Goal: Task Accomplishment & Management: Complete application form

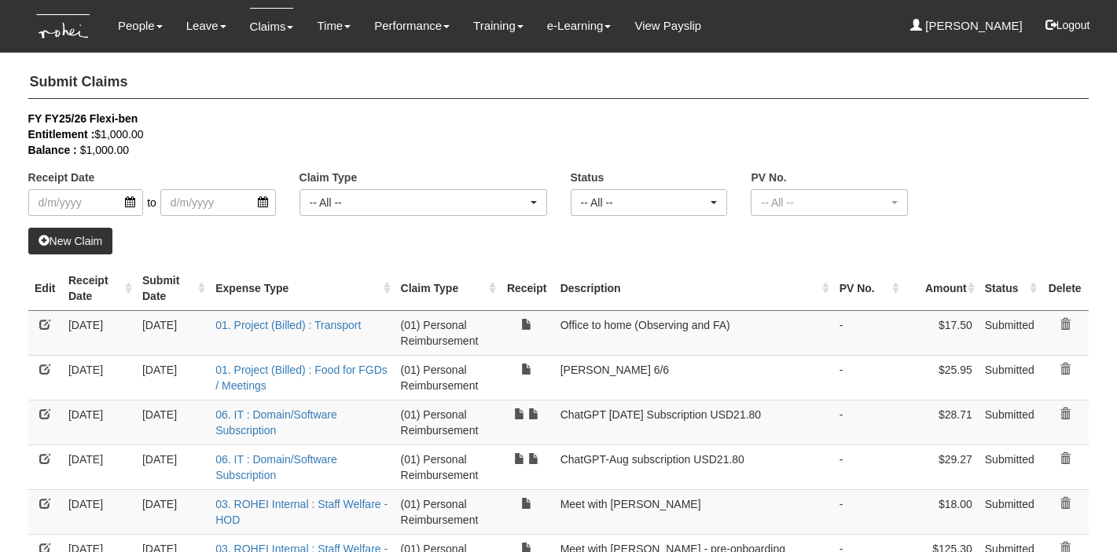
select select "50"
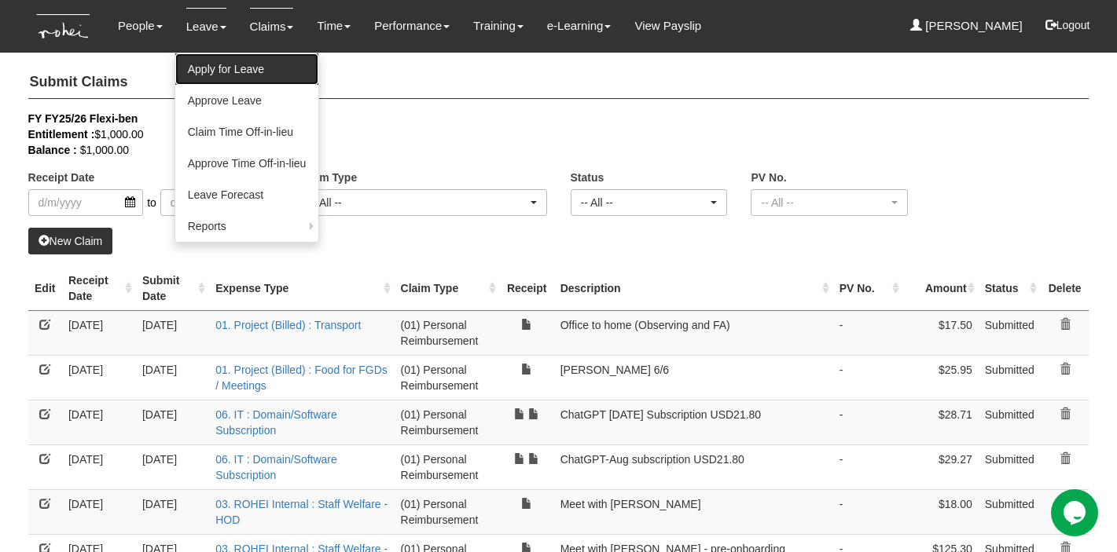
click at [202, 72] on link "Apply for Leave" at bounding box center [247, 68] width 144 height 31
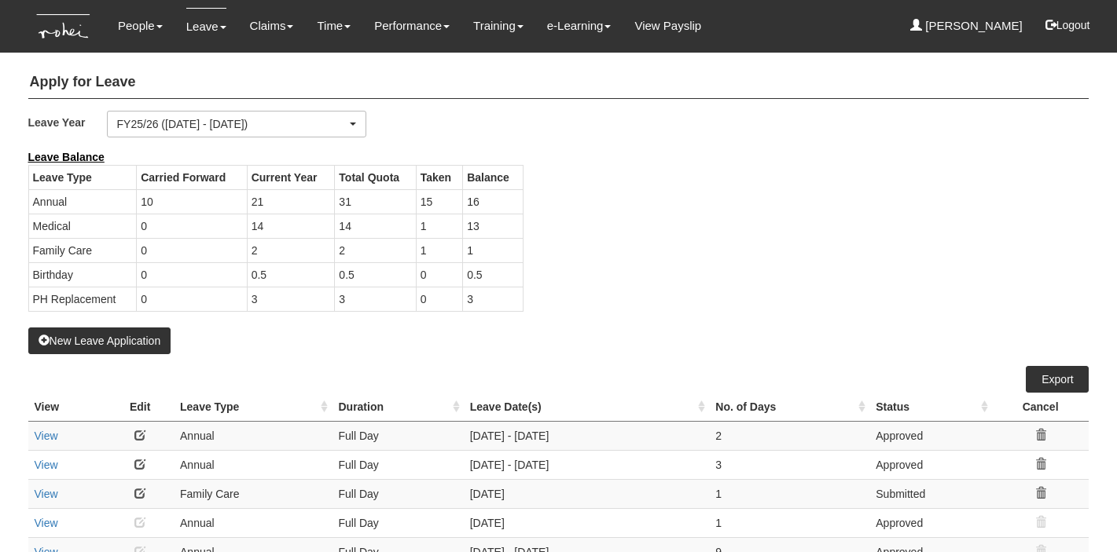
select select "50"
click at [105, 339] on button "New Leave Application" at bounding box center [99, 341] width 143 height 27
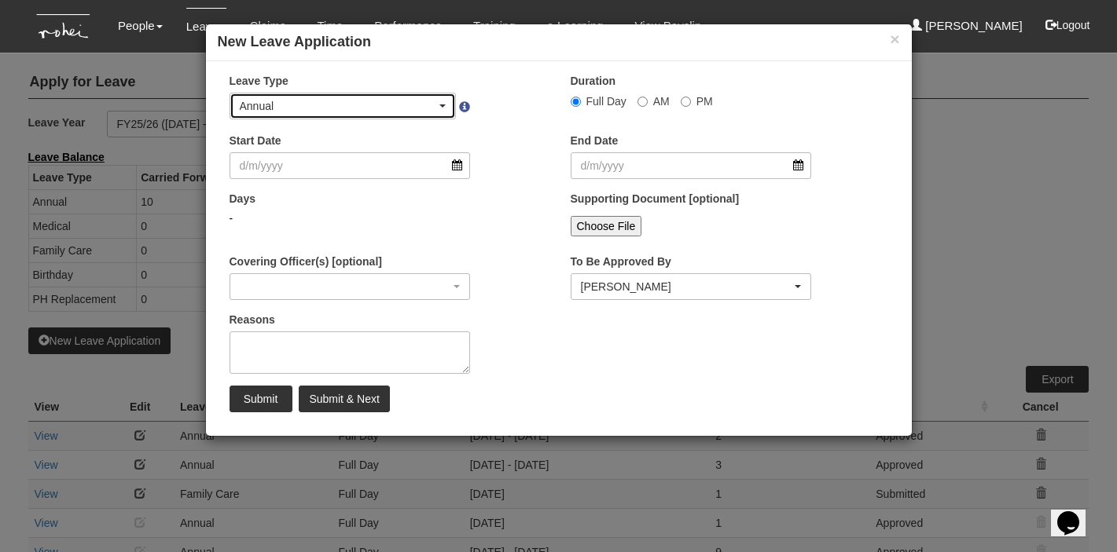
click at [442, 105] on span "button" at bounding box center [442, 106] width 6 height 3
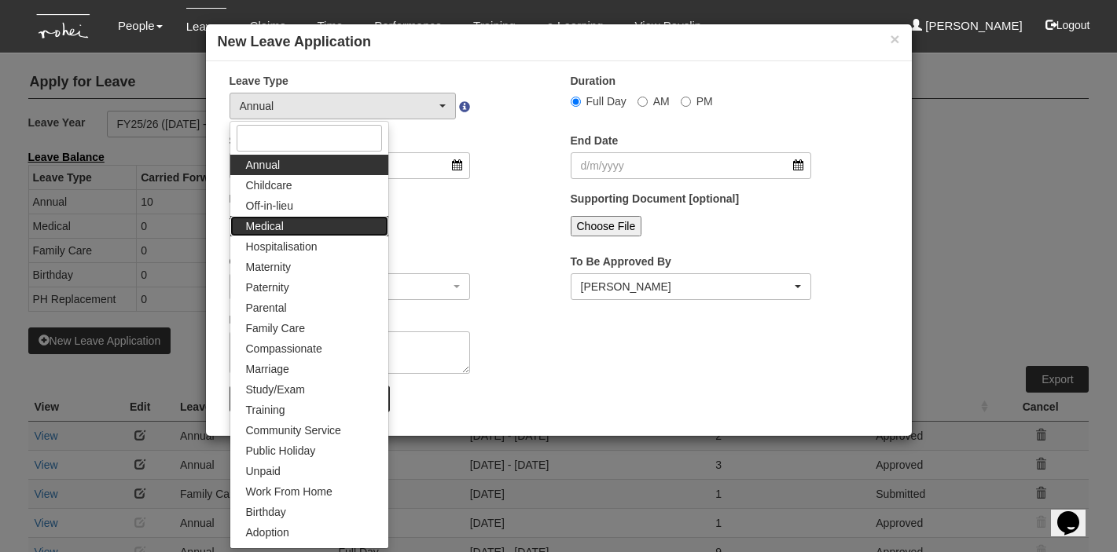
click at [319, 224] on link "Medical" at bounding box center [309, 226] width 158 height 20
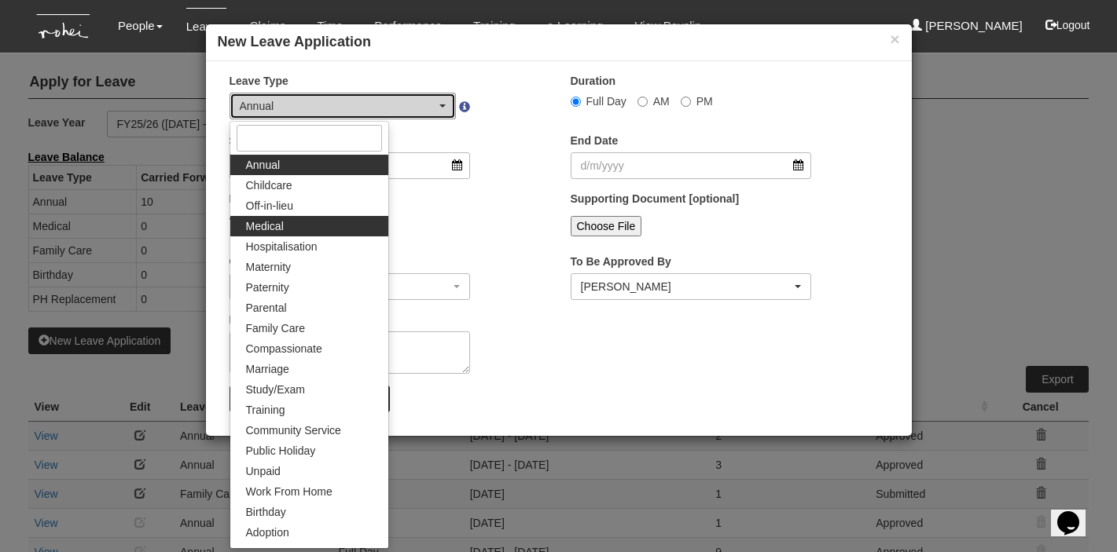
select select "4"
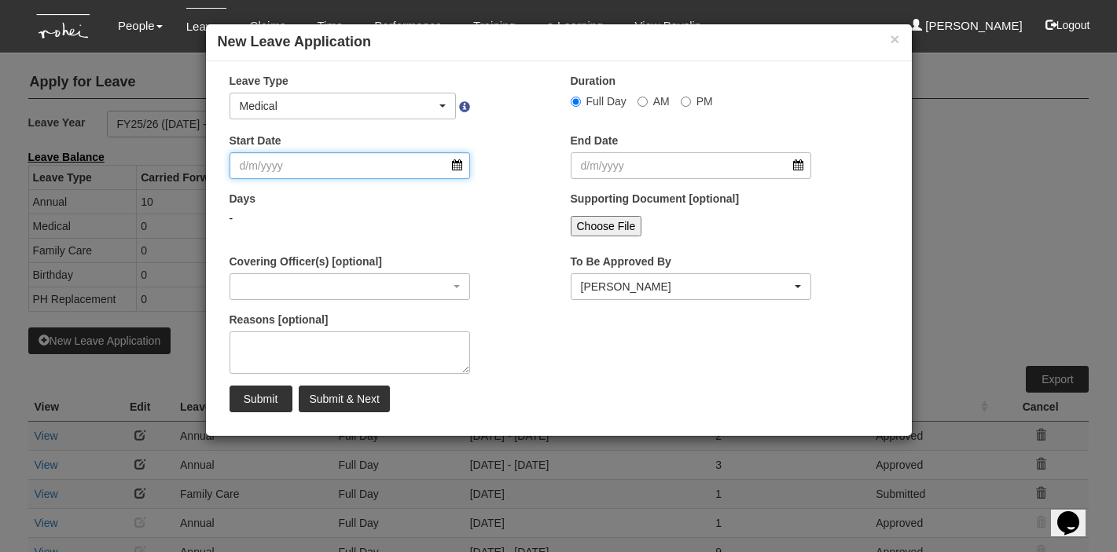
click at [323, 171] on input "Start Date" at bounding box center [349, 165] width 241 height 27
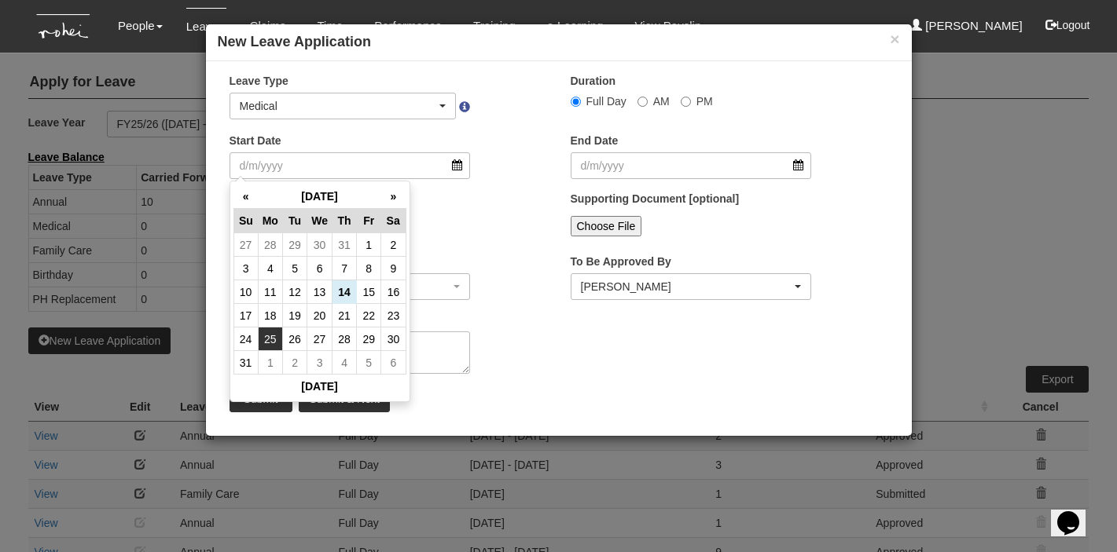
click at [273, 339] on td "25" at bounding box center [270, 340] width 24 height 24
type input "[DATE]"
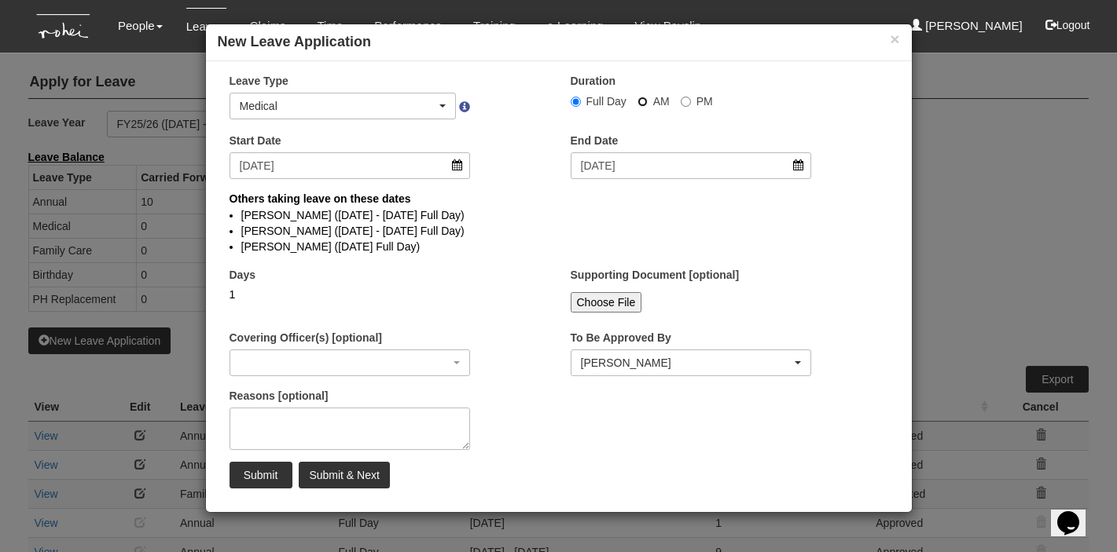
click at [581, 102] on input "AM" at bounding box center [575, 102] width 10 height 10
radio input "true"
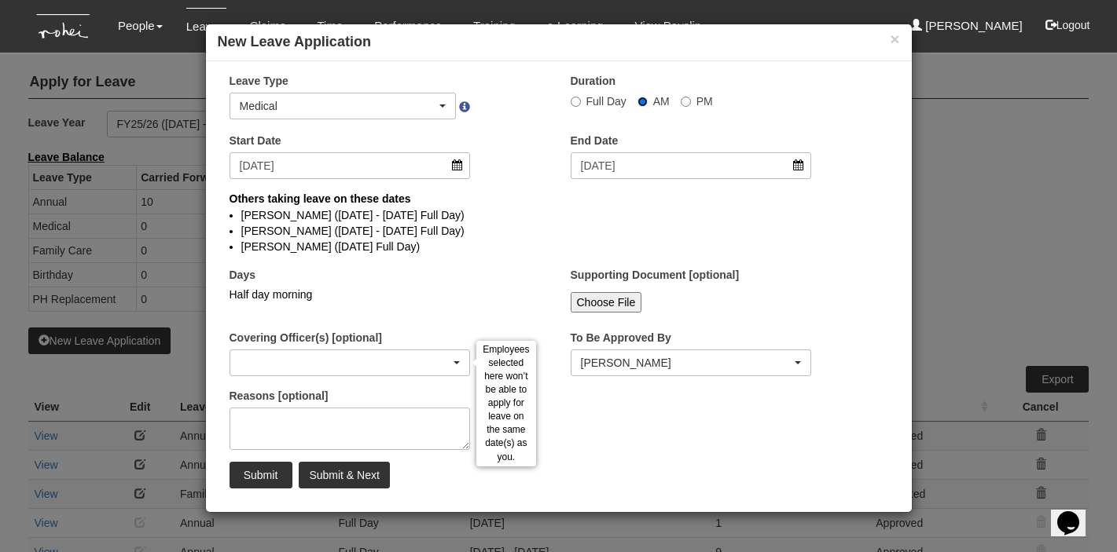
select select
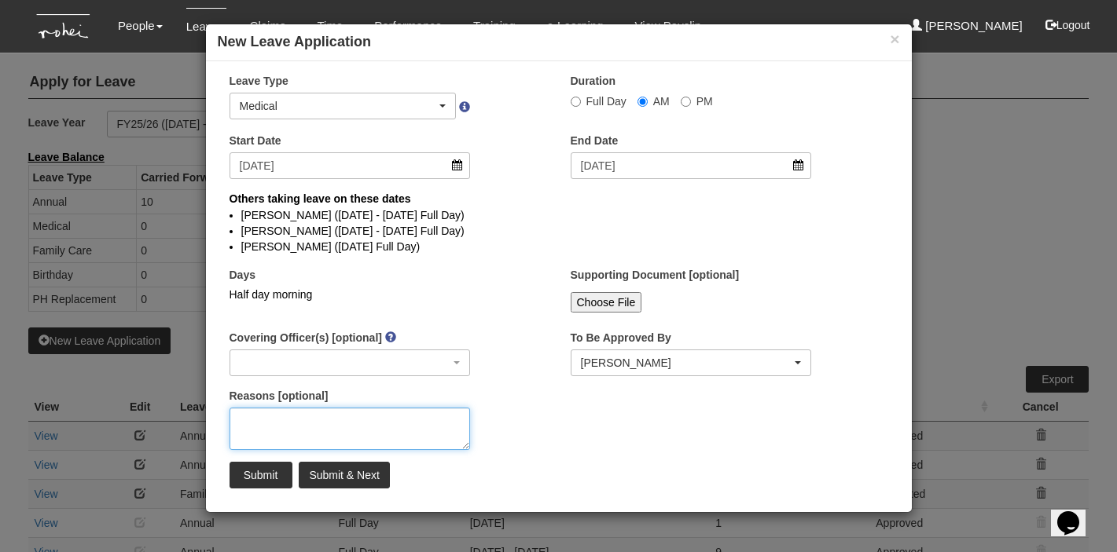
click at [333, 427] on textarea "Reasons [optional]" at bounding box center [349, 429] width 241 height 42
type textarea "Follow up [MEDICAL_DATA]"
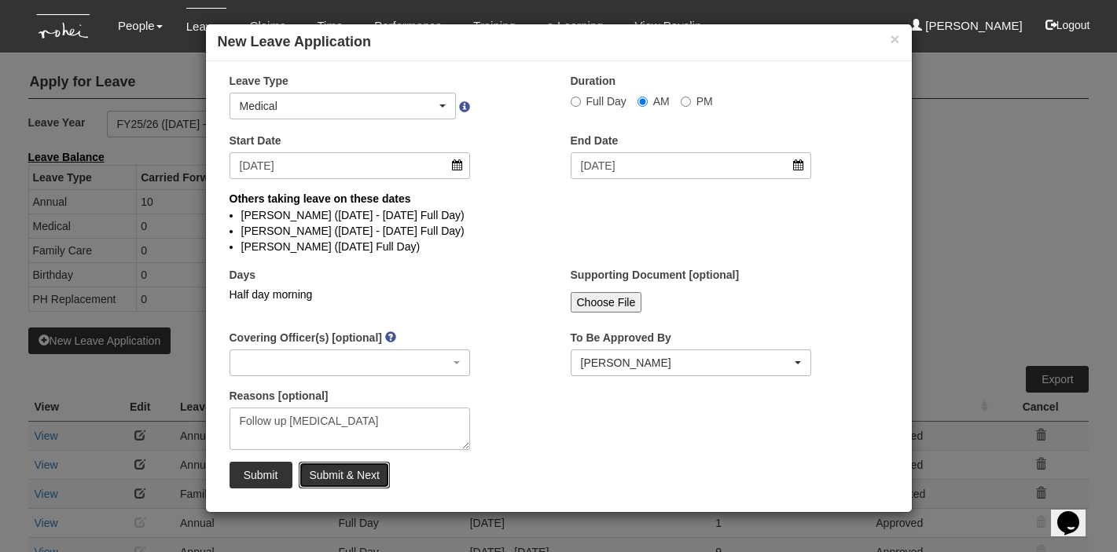
click at [326, 475] on input "Submit & Next" at bounding box center [344, 475] width 90 height 27
select select "1"
radio input "true"
select select
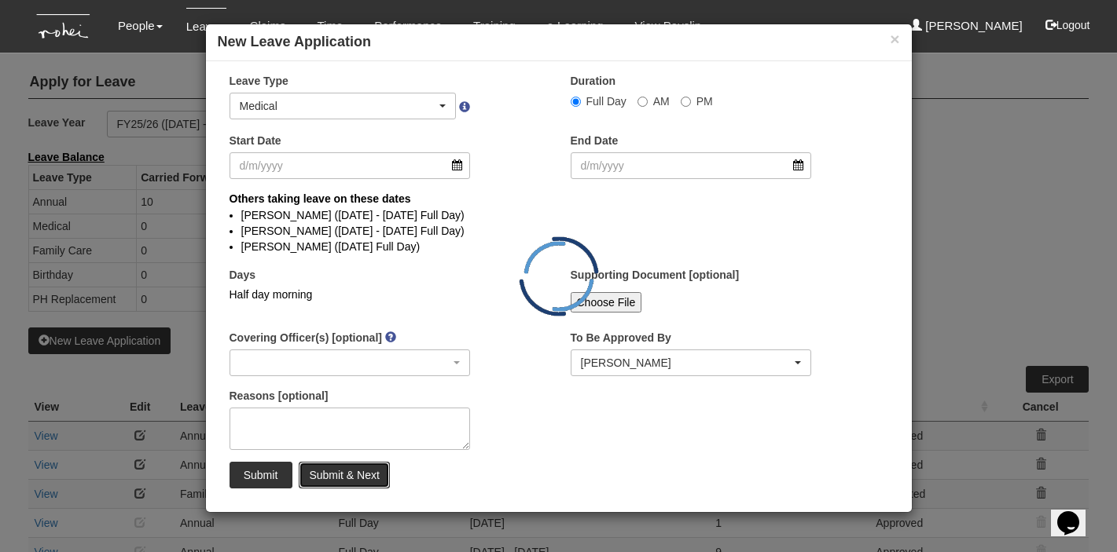
select select "50"
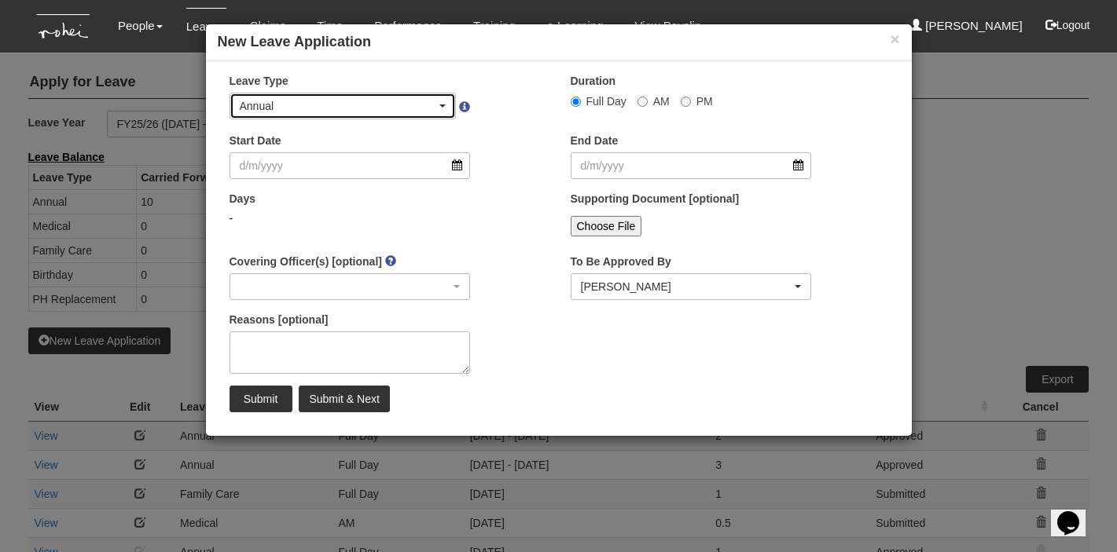
click at [439, 105] on span "button" at bounding box center [442, 106] width 6 height 3
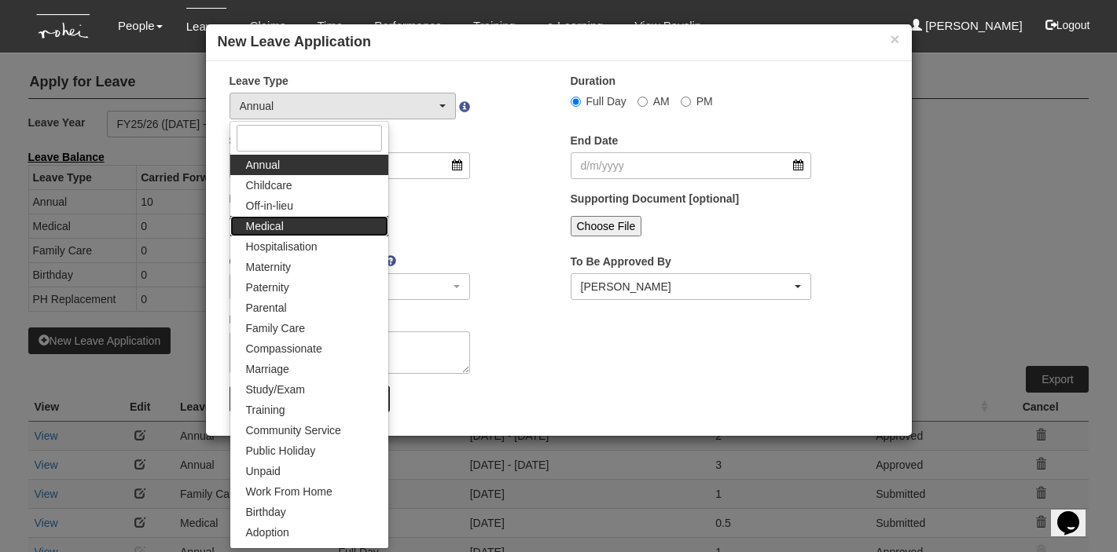
click at [337, 226] on link "Medical" at bounding box center [309, 226] width 158 height 20
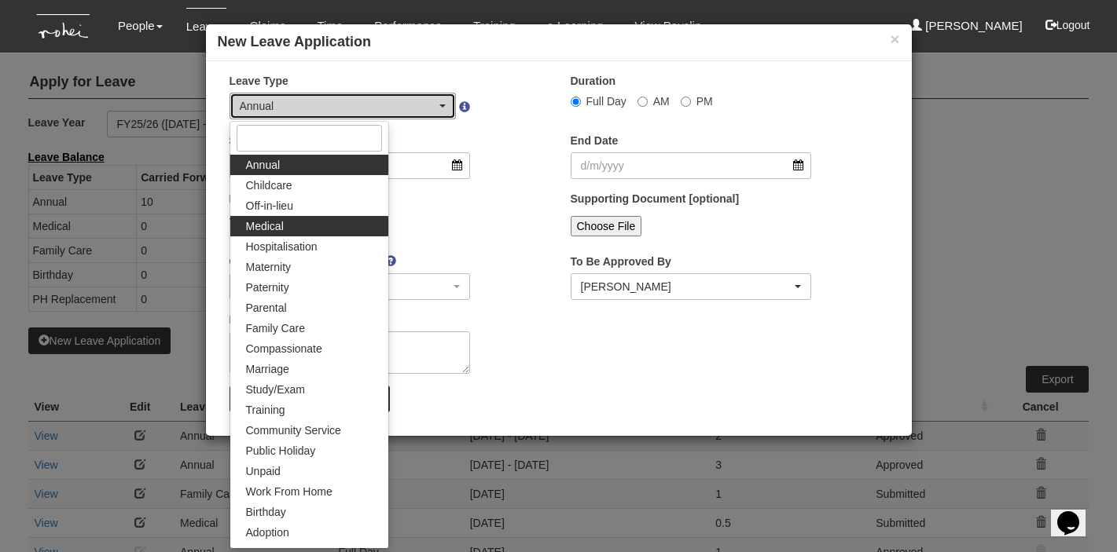
select select "4"
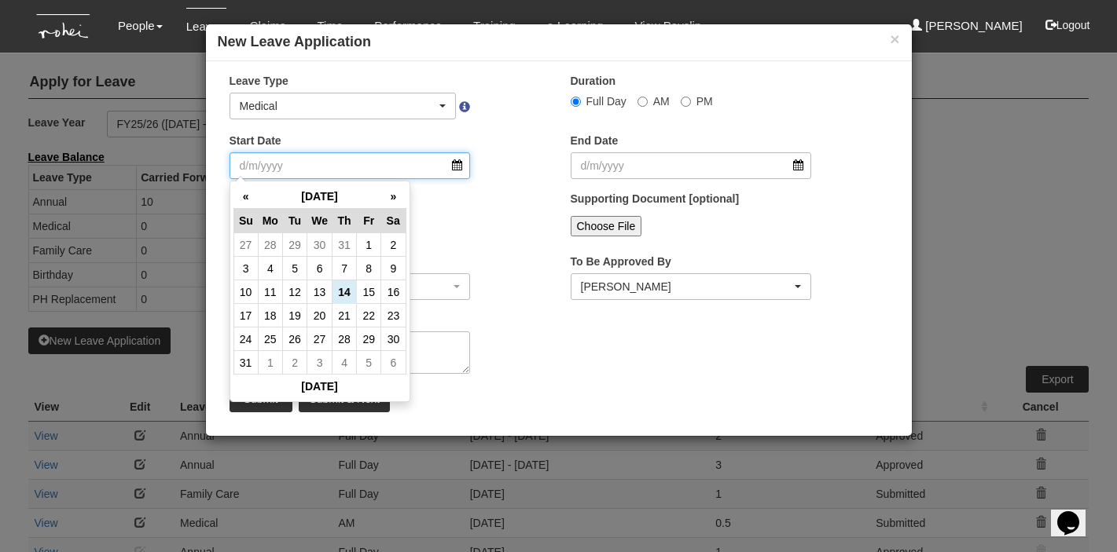
click at [344, 171] on input "Start Date" at bounding box center [349, 165] width 241 height 27
click at [374, 342] on td "29" at bounding box center [369, 340] width 24 height 24
type input "[DATE]"
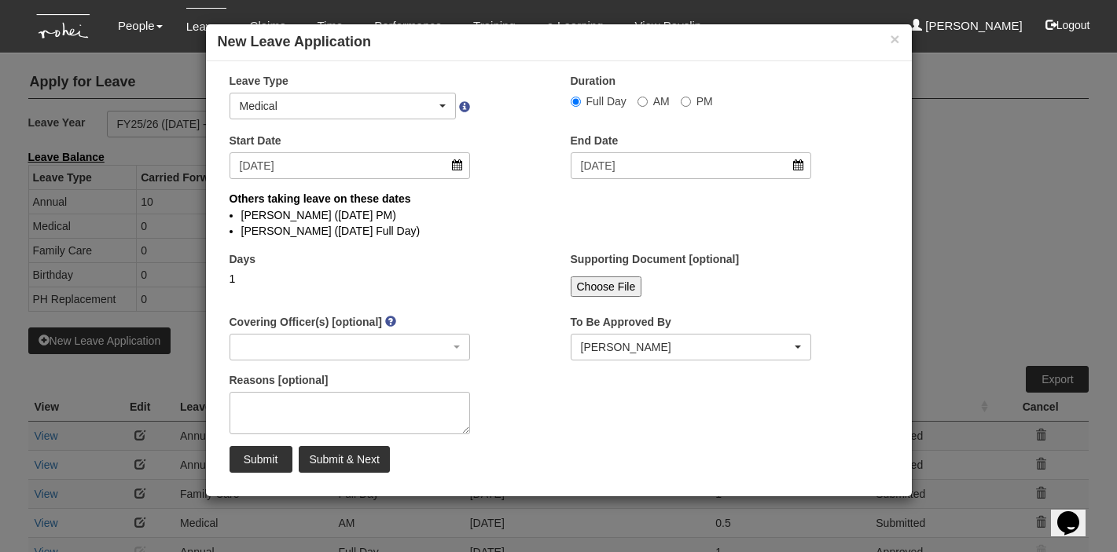
select select
click at [581, 101] on input "AM" at bounding box center [575, 102] width 10 height 10
radio input "true"
click at [294, 404] on textarea "Reasons [optional]" at bounding box center [349, 413] width 241 height 42
type textarea "Follow up Consult"
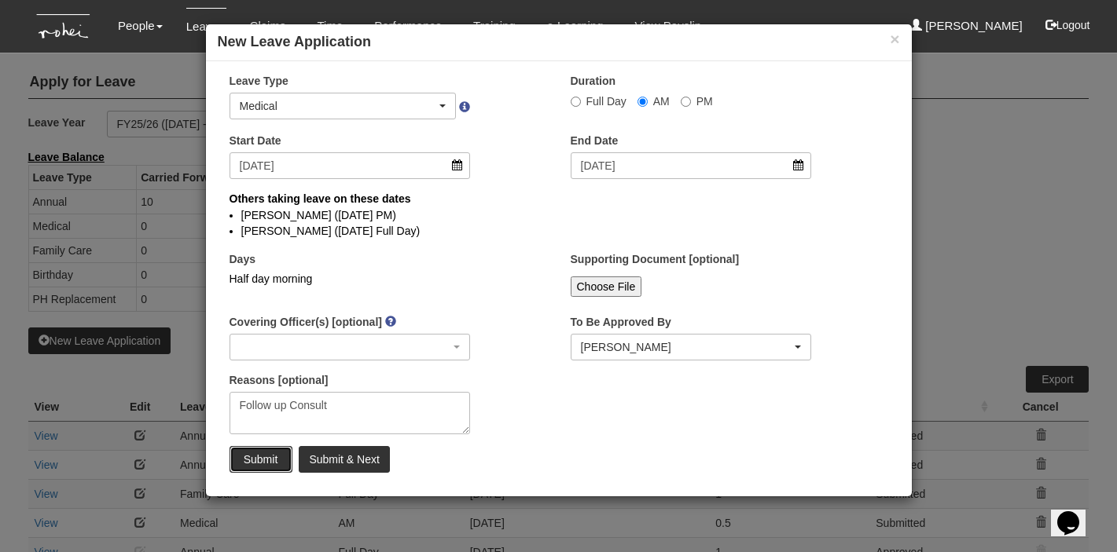
click at [255, 457] on input "Submit" at bounding box center [260, 459] width 63 height 27
select select "1"
radio input "true"
select select
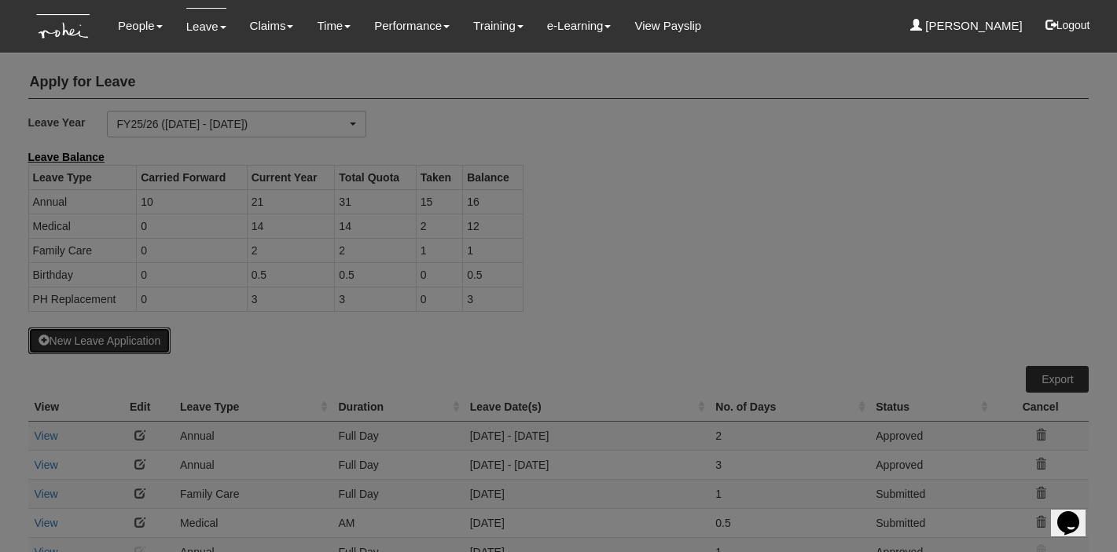
select select "50"
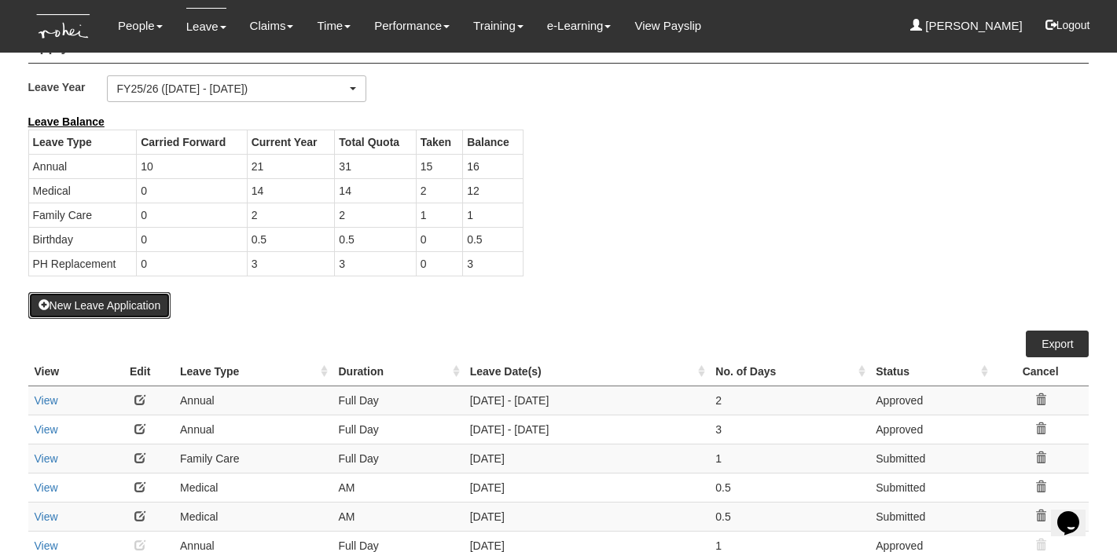
scroll to position [35, 0]
